Goal: Task Accomplishment & Management: Use online tool/utility

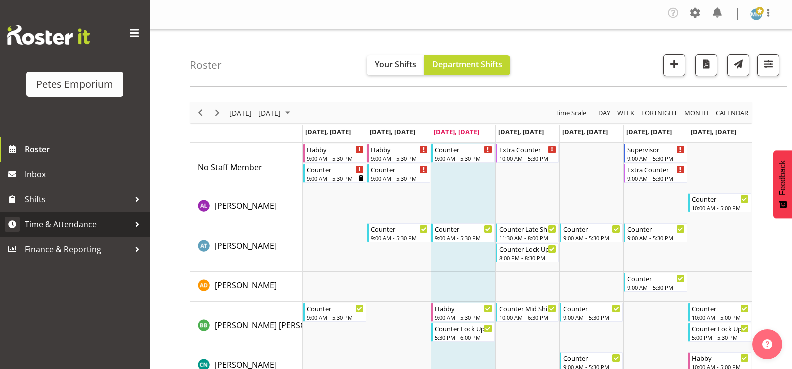
click at [96, 223] on span "Time & Attendance" at bounding box center [77, 224] width 105 height 15
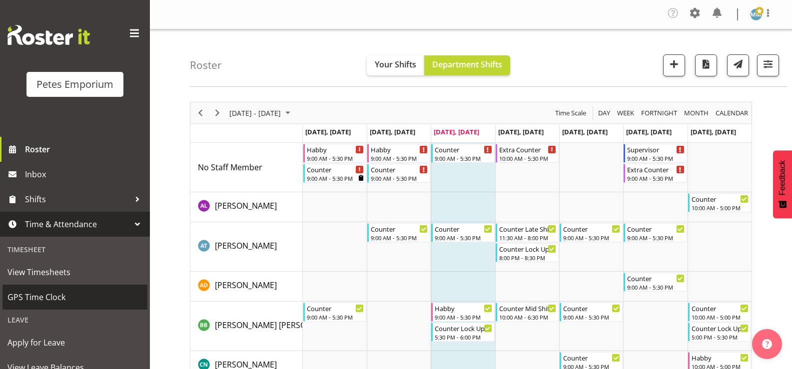
click at [59, 294] on span "GPS Time Clock" at bounding box center [74, 297] width 135 height 15
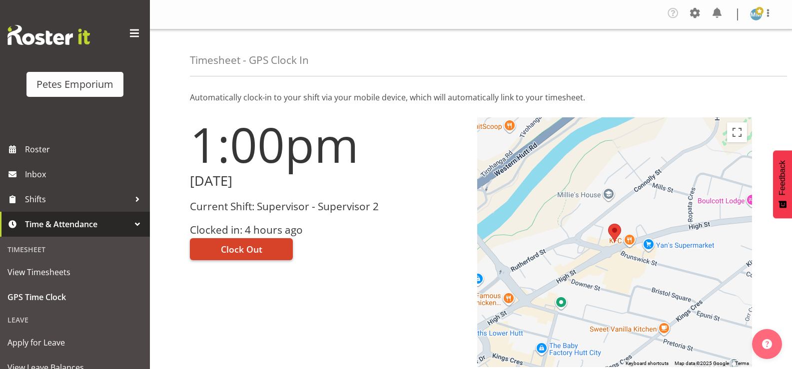
click at [243, 250] on span "Clock Out" at bounding box center [241, 249] width 41 height 13
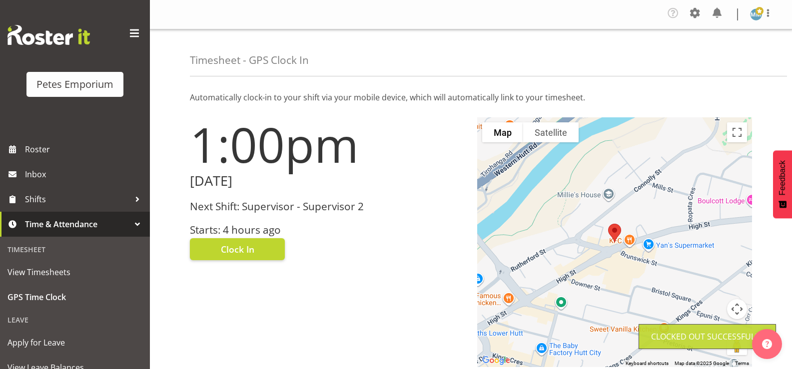
click at [759, 16] on img at bounding box center [756, 14] width 12 height 12
click at [713, 57] on link "Log Out" at bounding box center [726, 55] width 96 height 18
